Goal: Information Seeking & Learning: Learn about a topic

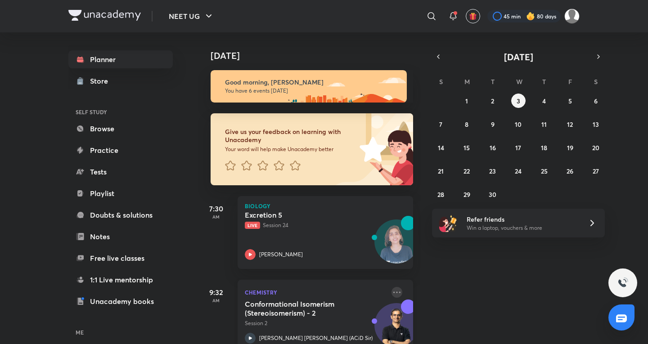
click at [392, 292] on icon at bounding box center [396, 292] width 11 height 11
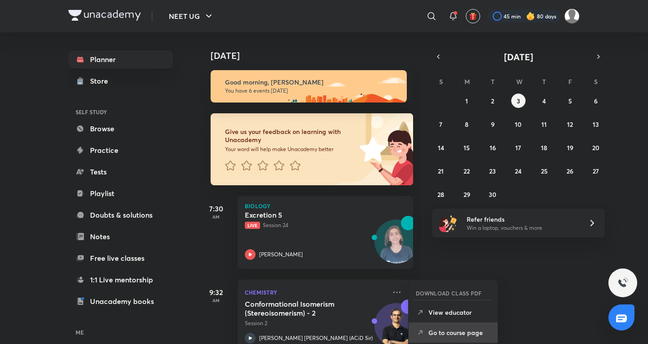
click at [447, 334] on p "Go to course page" at bounding box center [459, 332] width 62 height 9
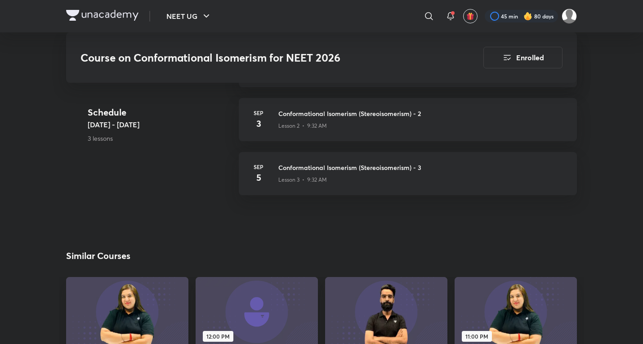
scroll to position [150, 0]
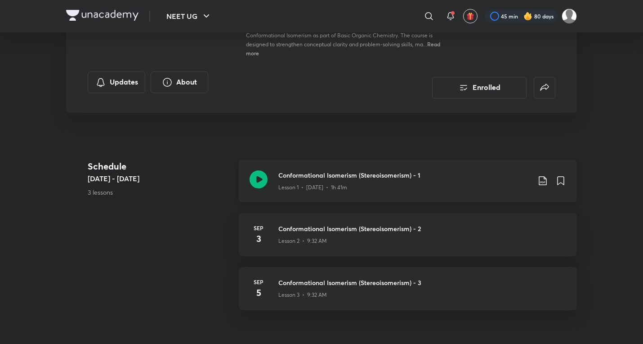
click at [391, 192] on div "Conformational Isomerism (Stereoisomerism) - 1 Lesson 1 • [DATE] • 1h 41m" at bounding box center [408, 181] width 338 height 43
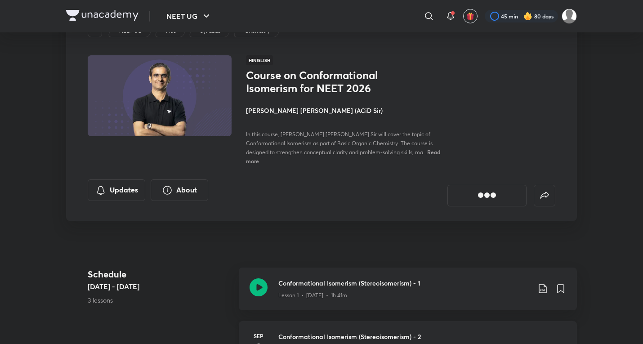
scroll to position [150, 0]
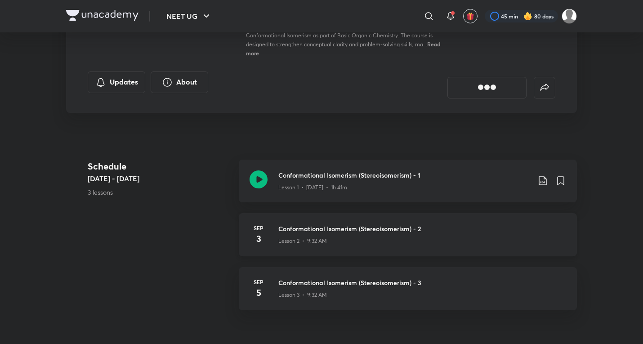
click at [305, 237] on p "Lesson 2 • 9:32 AM" at bounding box center [303, 241] width 49 height 8
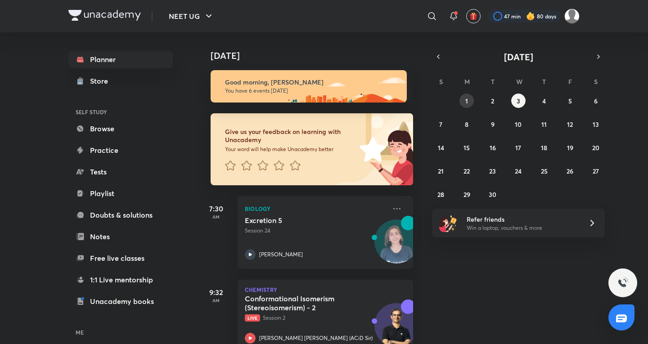
click at [462, 100] on button "1" at bounding box center [466, 101] width 14 height 14
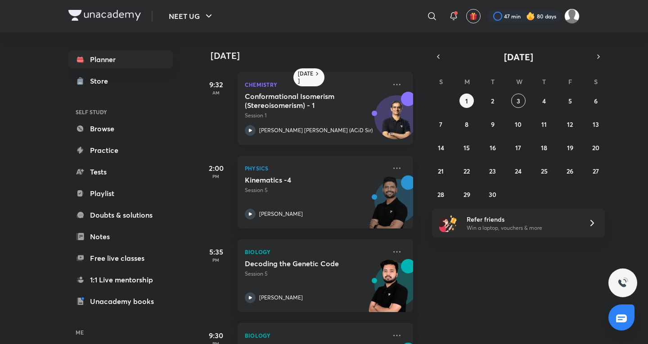
click at [340, 117] on p "Session 1" at bounding box center [315, 116] width 141 height 8
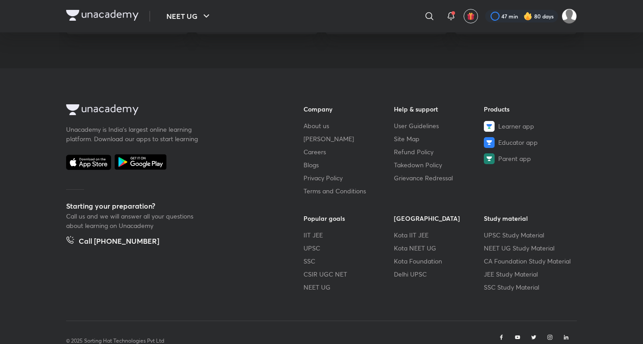
scroll to position [150, 0]
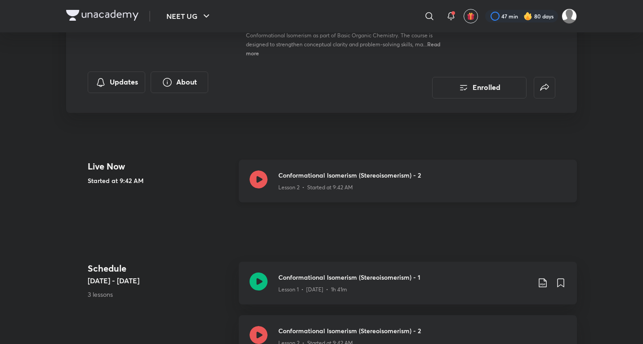
click at [336, 184] on p "Lesson 2 • Started at 9:42 AM" at bounding box center [316, 188] width 75 height 8
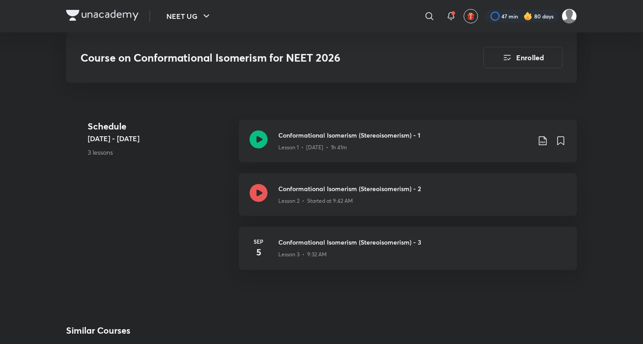
scroll to position [450, 0]
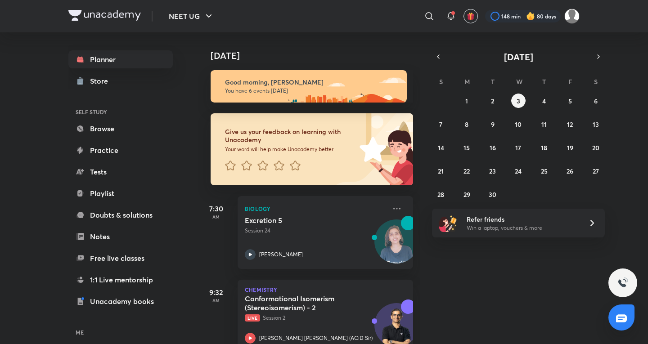
scroll to position [150, 0]
